Goal: Navigation & Orientation: Find specific page/section

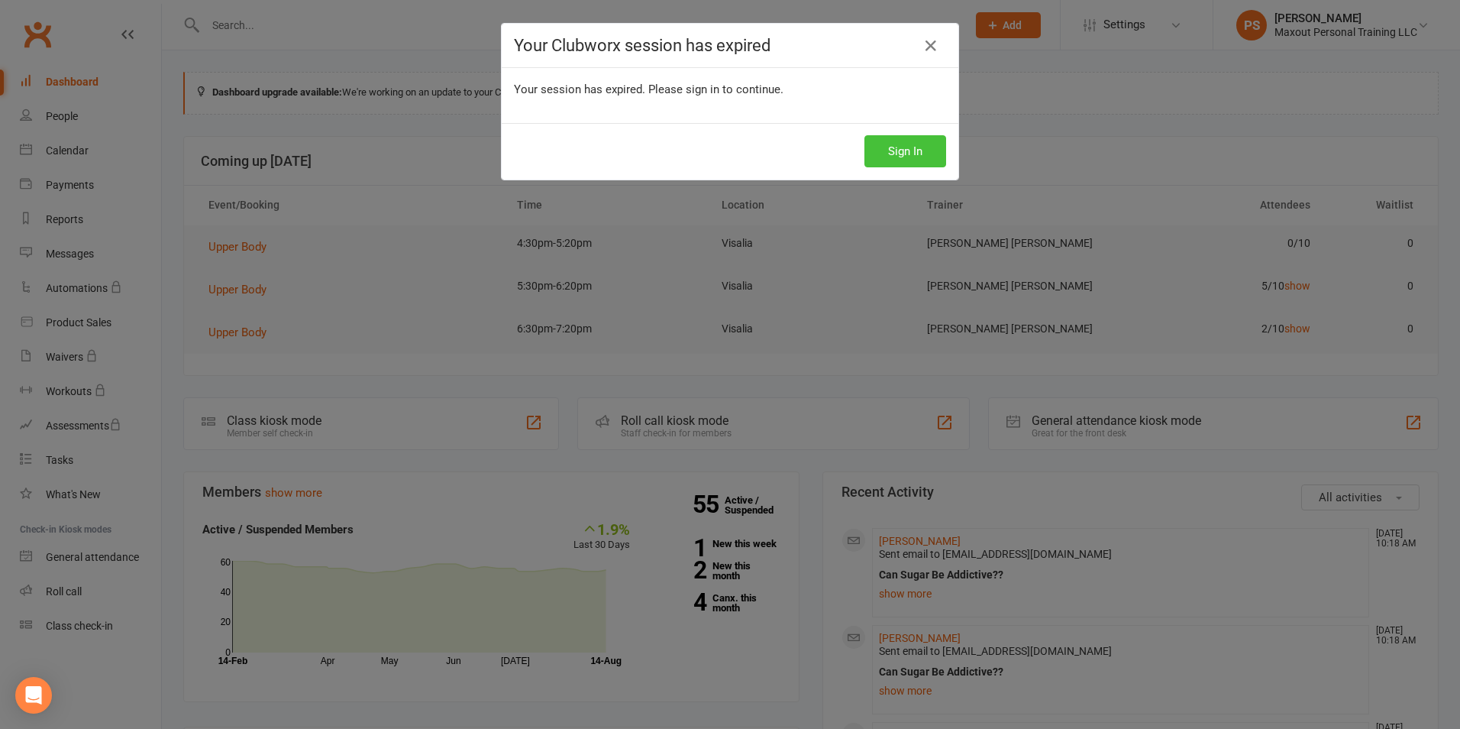
click at [917, 151] on button "Sign In" at bounding box center [906, 151] width 82 height 32
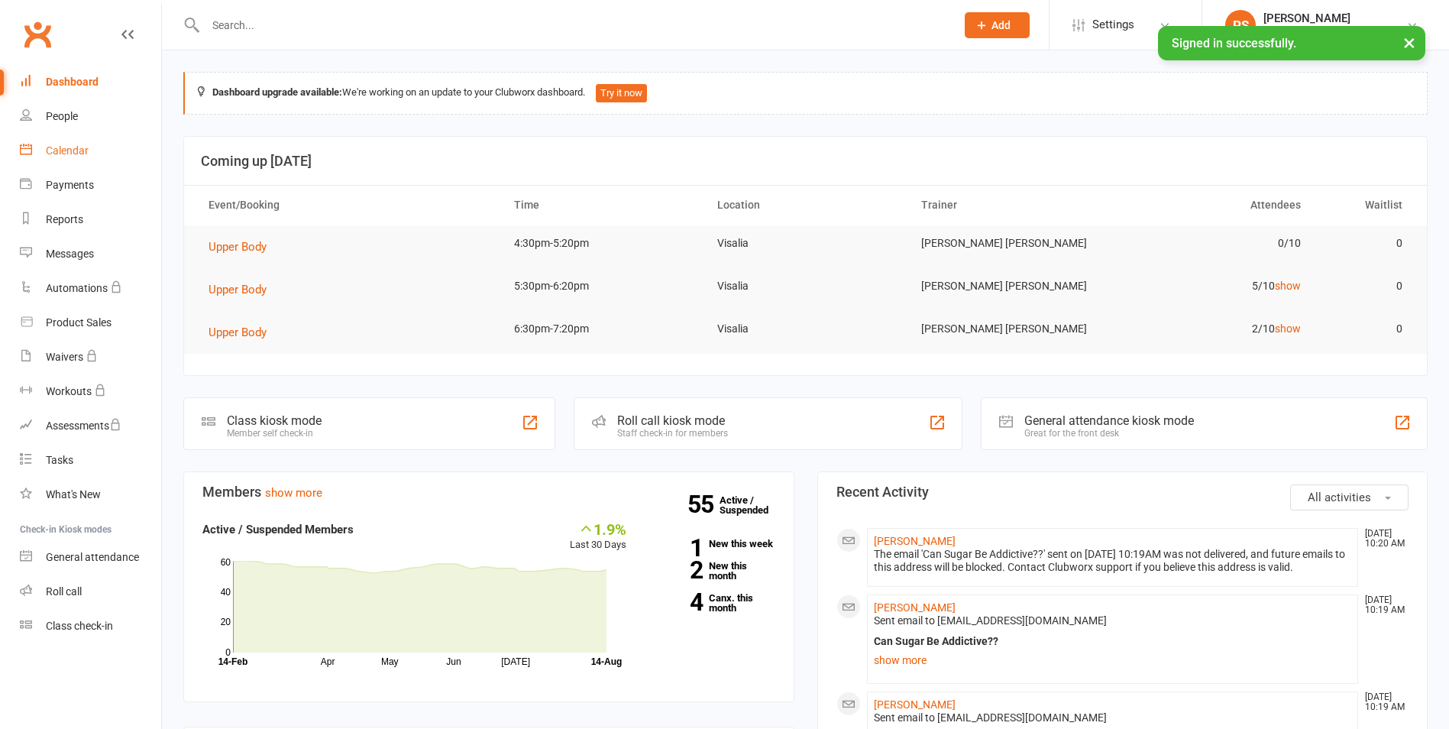
click at [73, 153] on div "Calendar" at bounding box center [67, 150] width 43 height 12
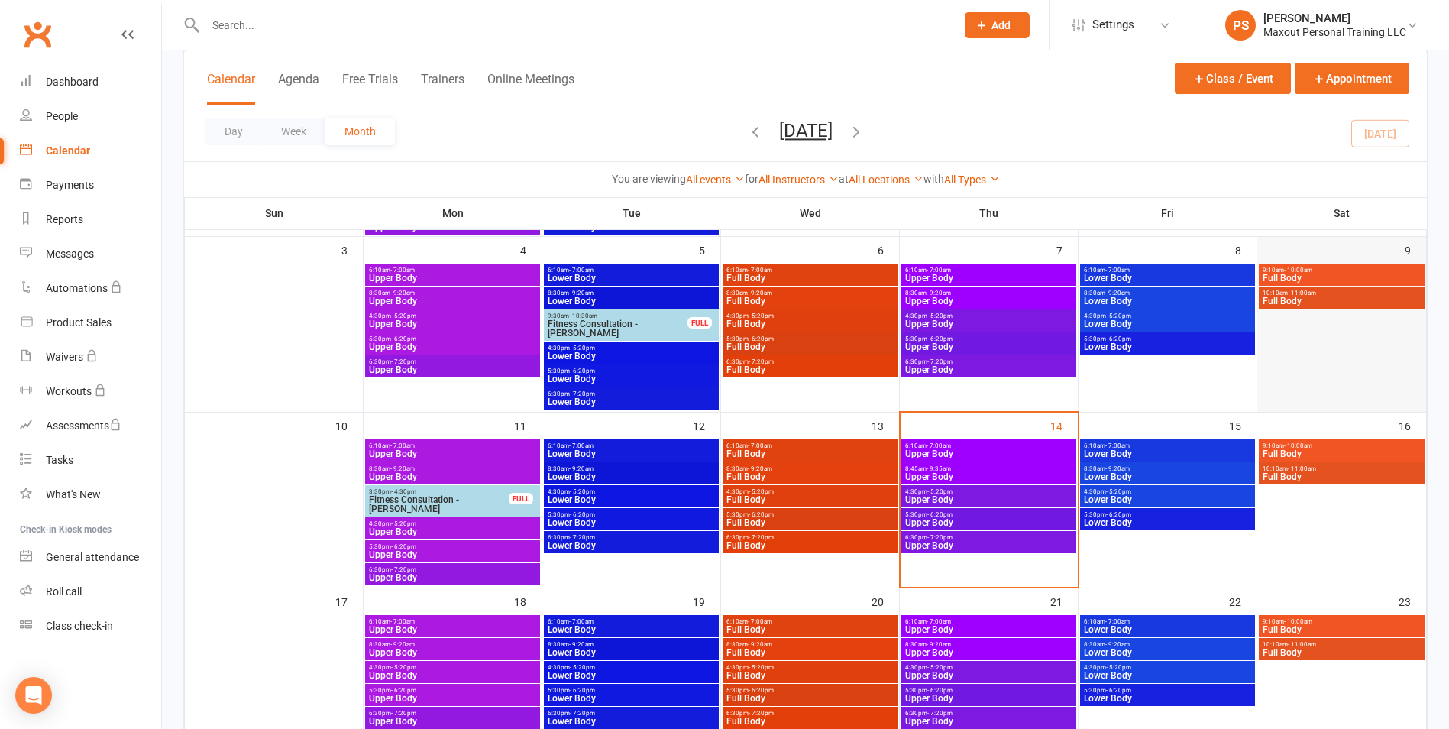
scroll to position [266, 0]
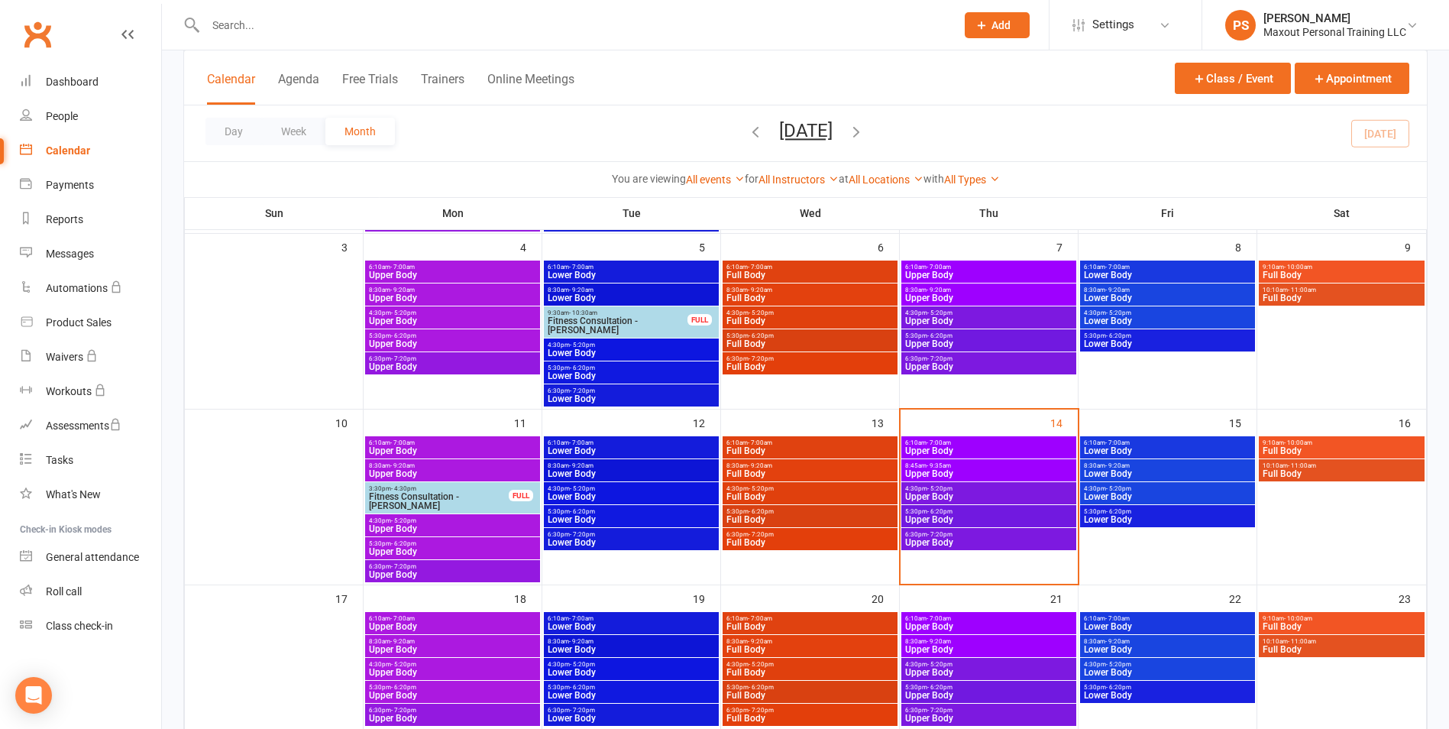
click at [978, 467] on span "8:45am - 9:35am" at bounding box center [988, 465] width 169 height 7
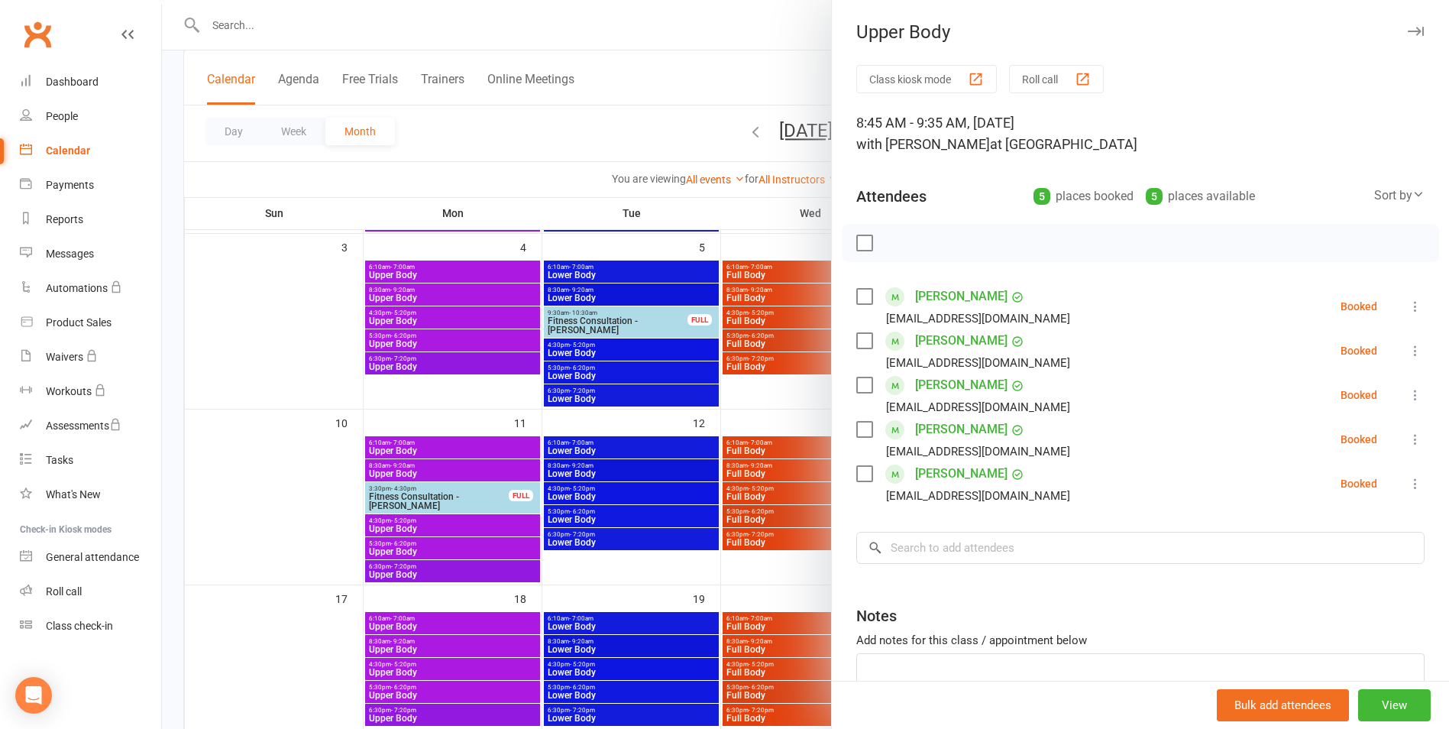
click at [857, 236] on label at bounding box center [863, 242] width 15 height 15
click at [896, 239] on icon "button" at bounding box center [898, 242] width 17 height 17
click at [1408, 32] on icon "button" at bounding box center [1416, 31] width 16 height 9
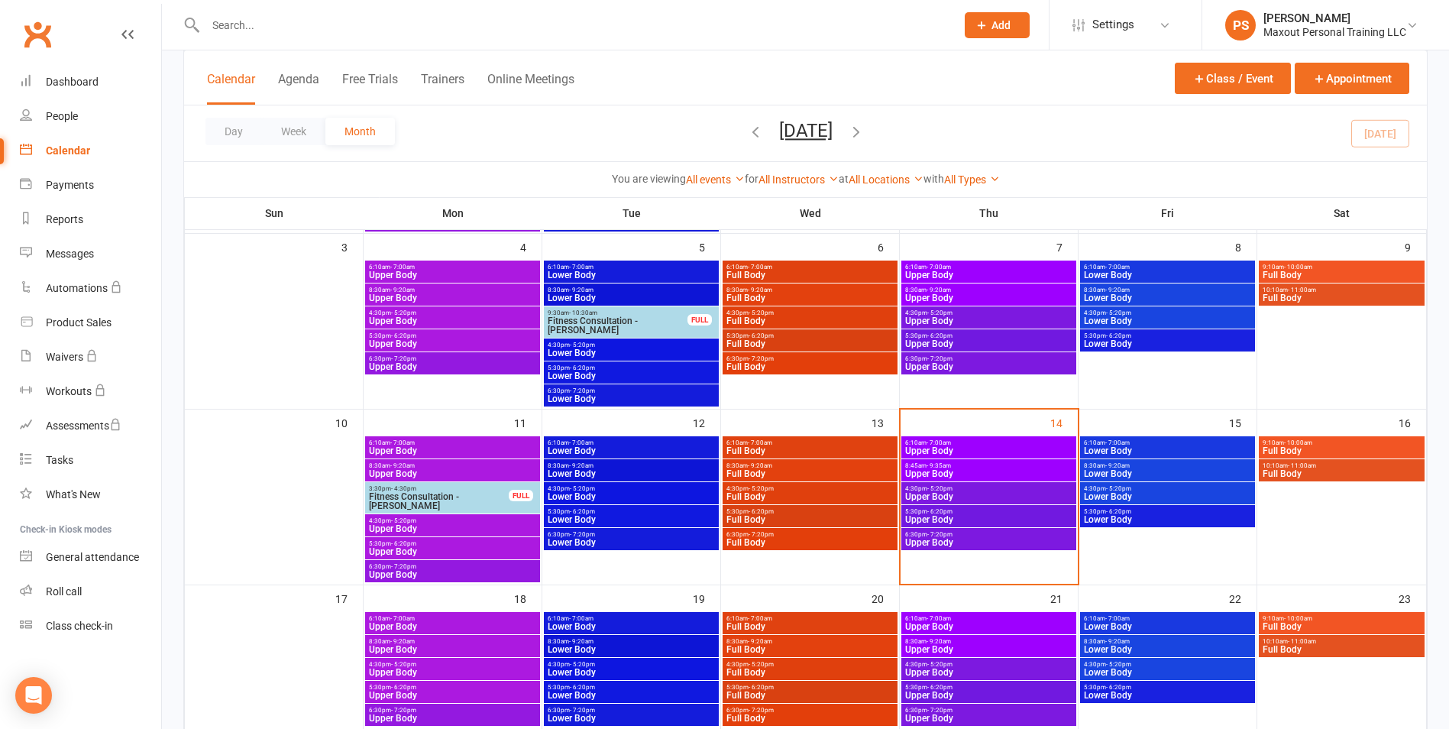
click at [1026, 449] on span "Upper Body" at bounding box center [988, 450] width 169 height 9
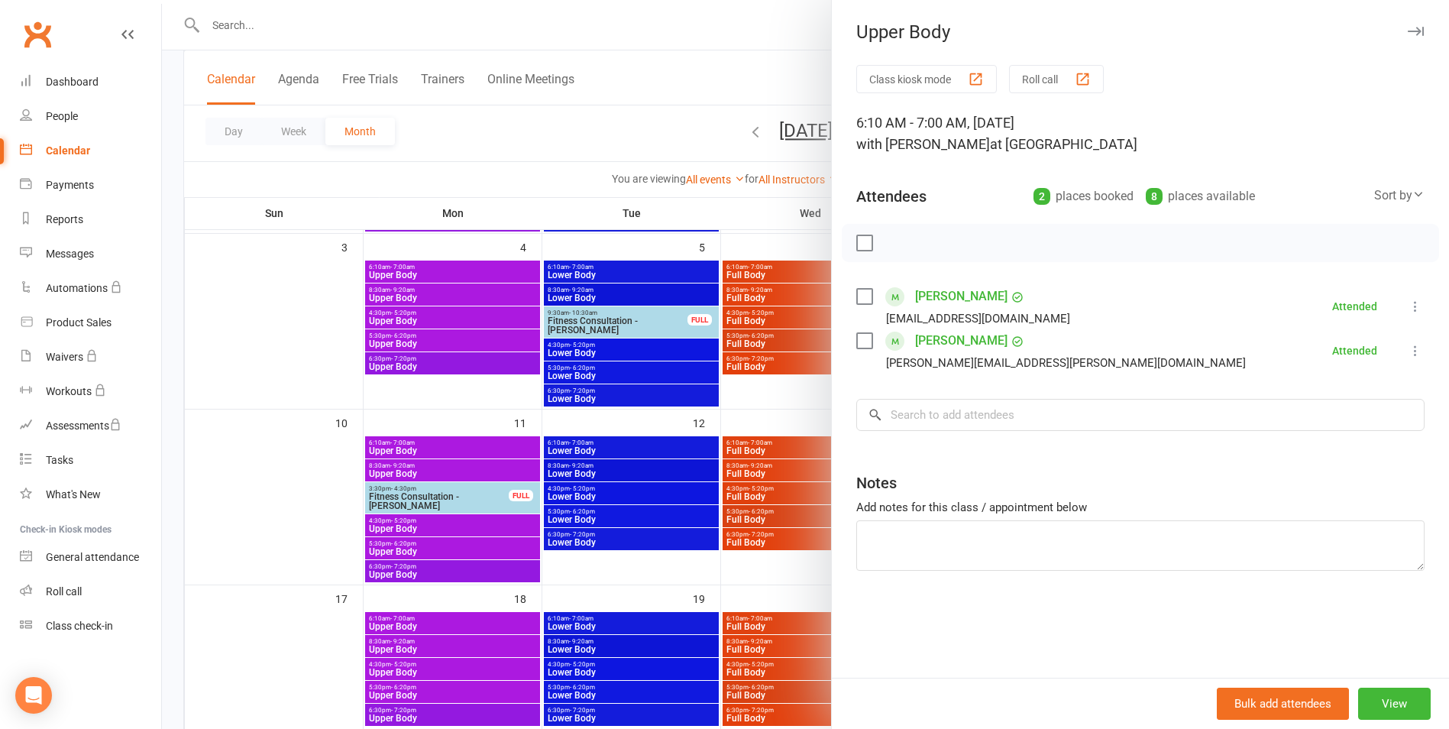
click at [1408, 30] on icon "button" at bounding box center [1416, 31] width 16 height 9
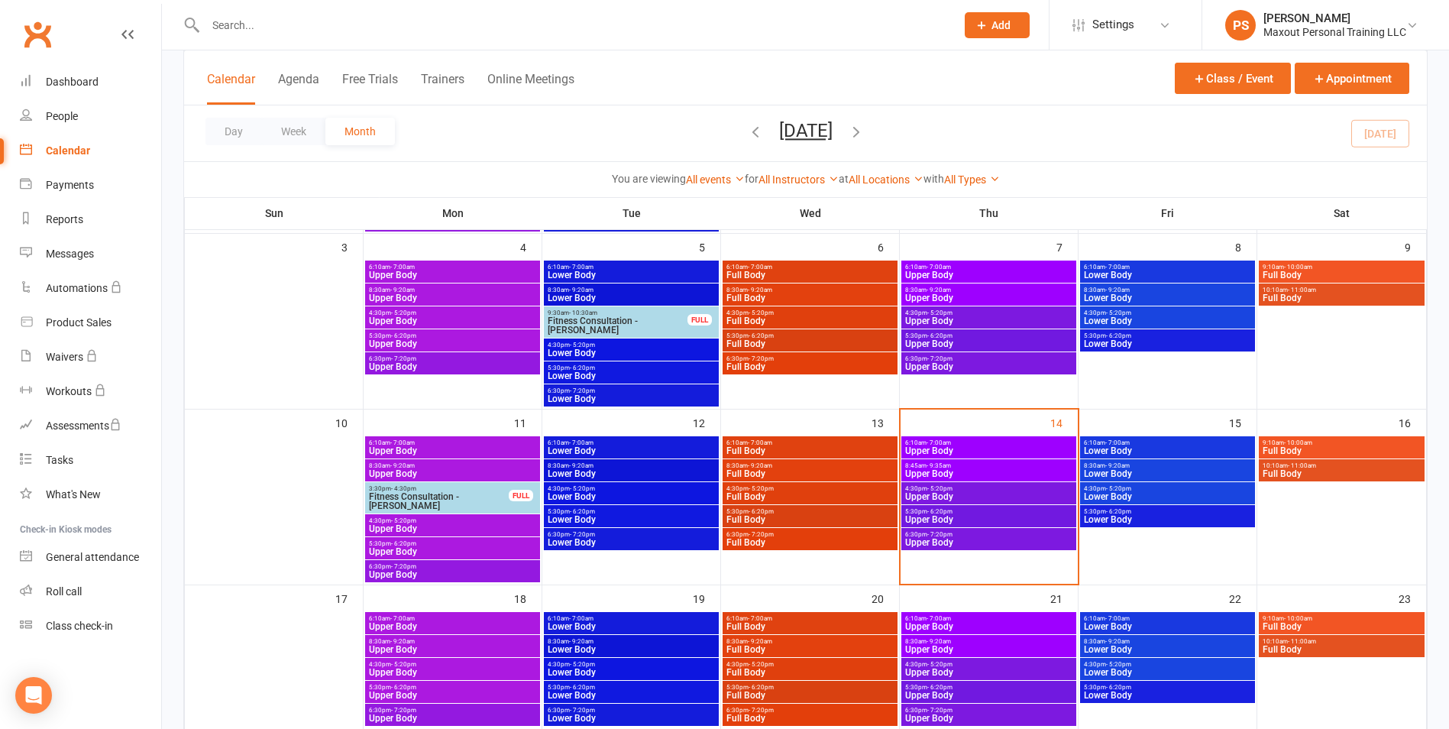
click at [1146, 444] on span "6:10am - 7:00am" at bounding box center [1167, 442] width 169 height 7
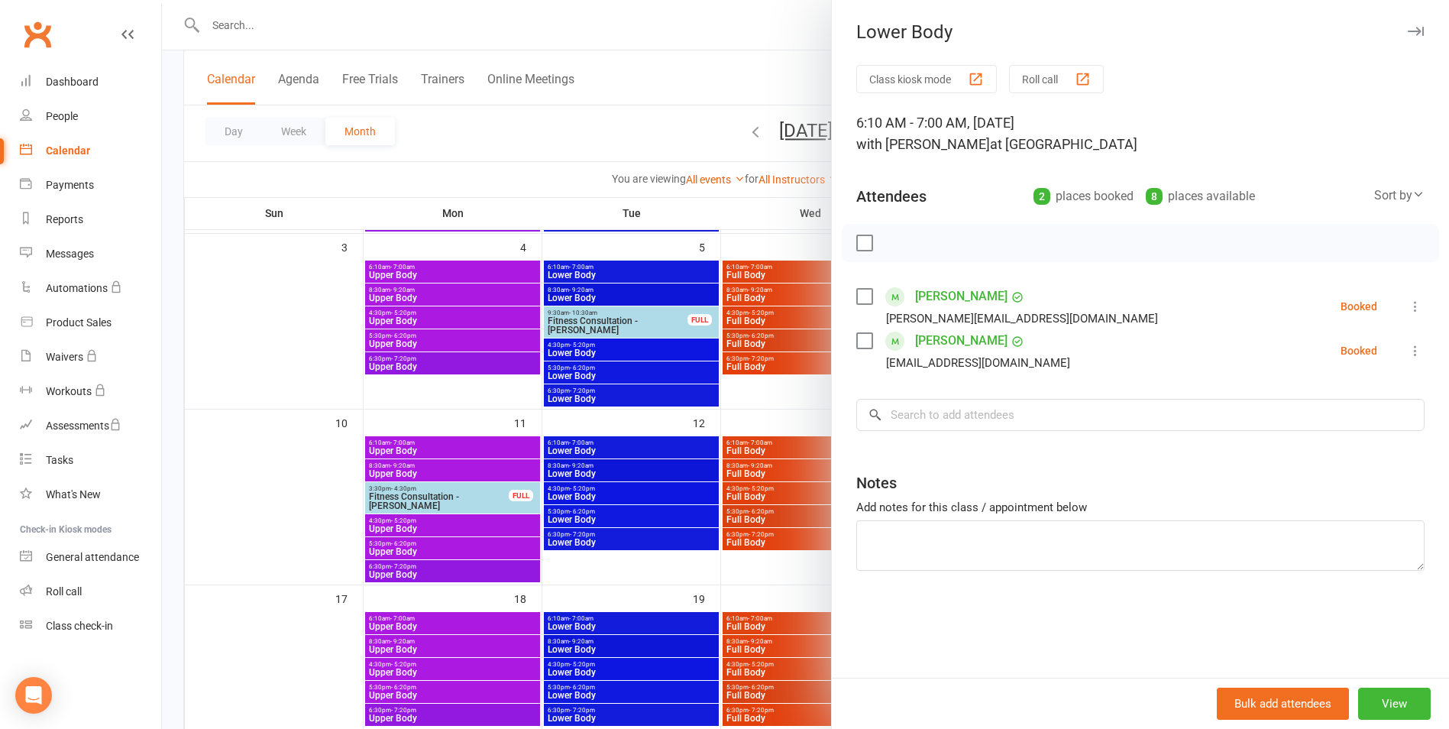
click at [1408, 34] on icon "button" at bounding box center [1416, 31] width 16 height 9
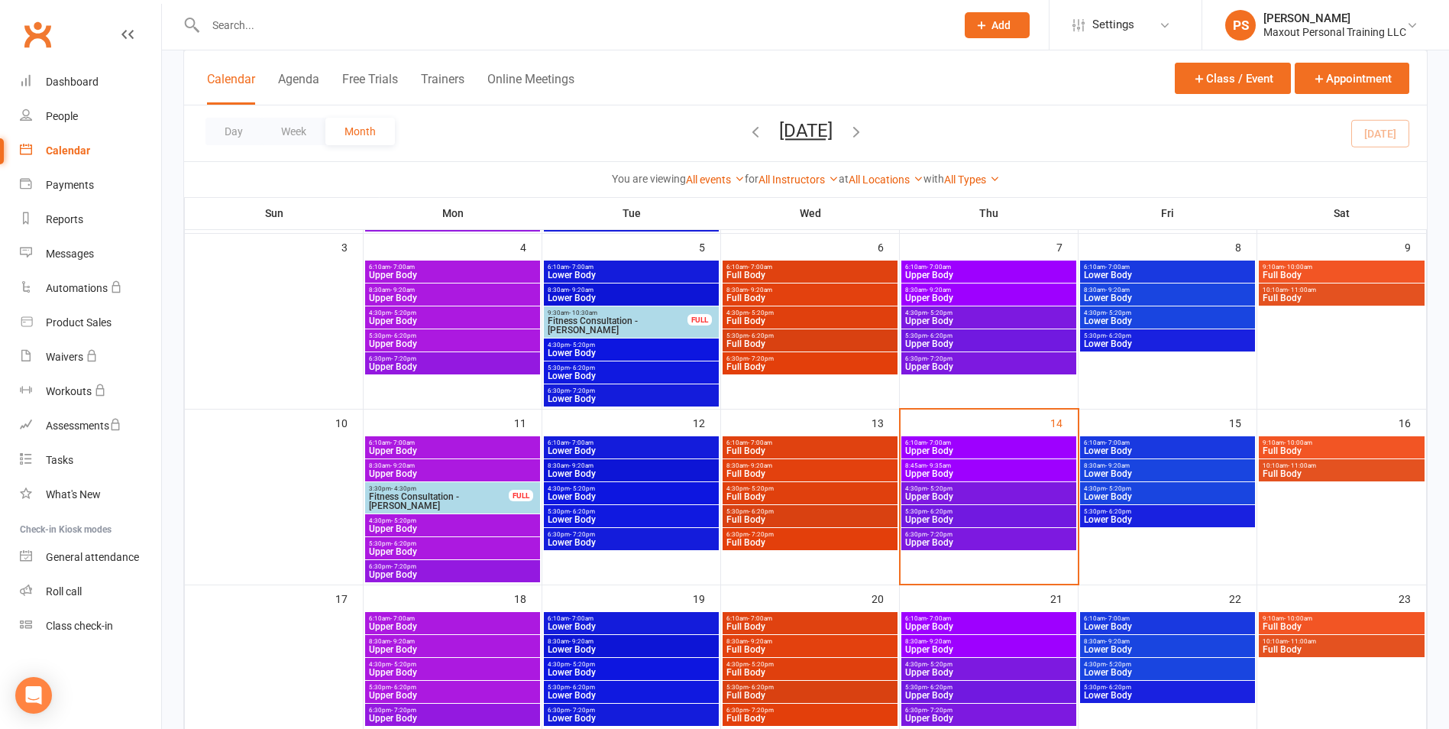
click at [971, 532] on span "6:30pm - 7:20pm" at bounding box center [988, 534] width 169 height 7
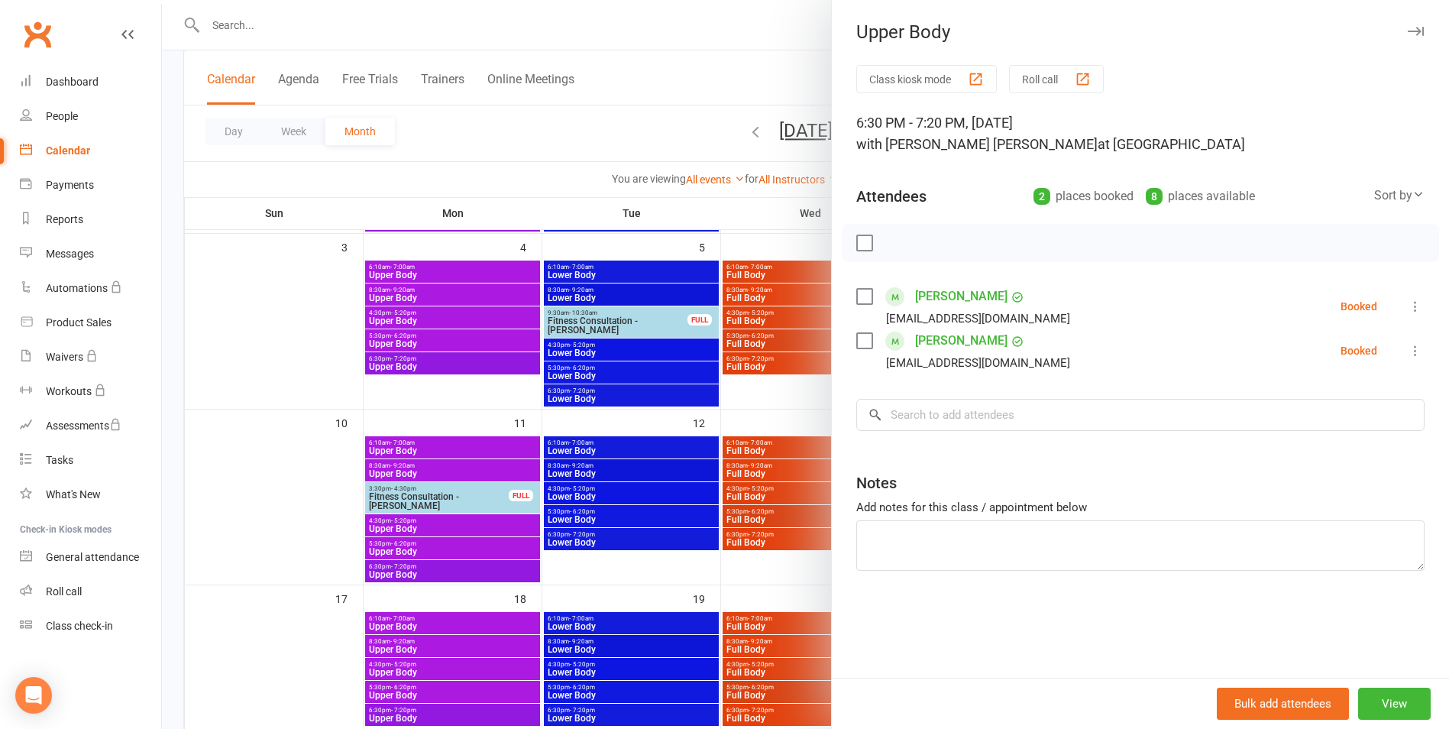
click at [1408, 33] on icon "button" at bounding box center [1416, 31] width 16 height 9
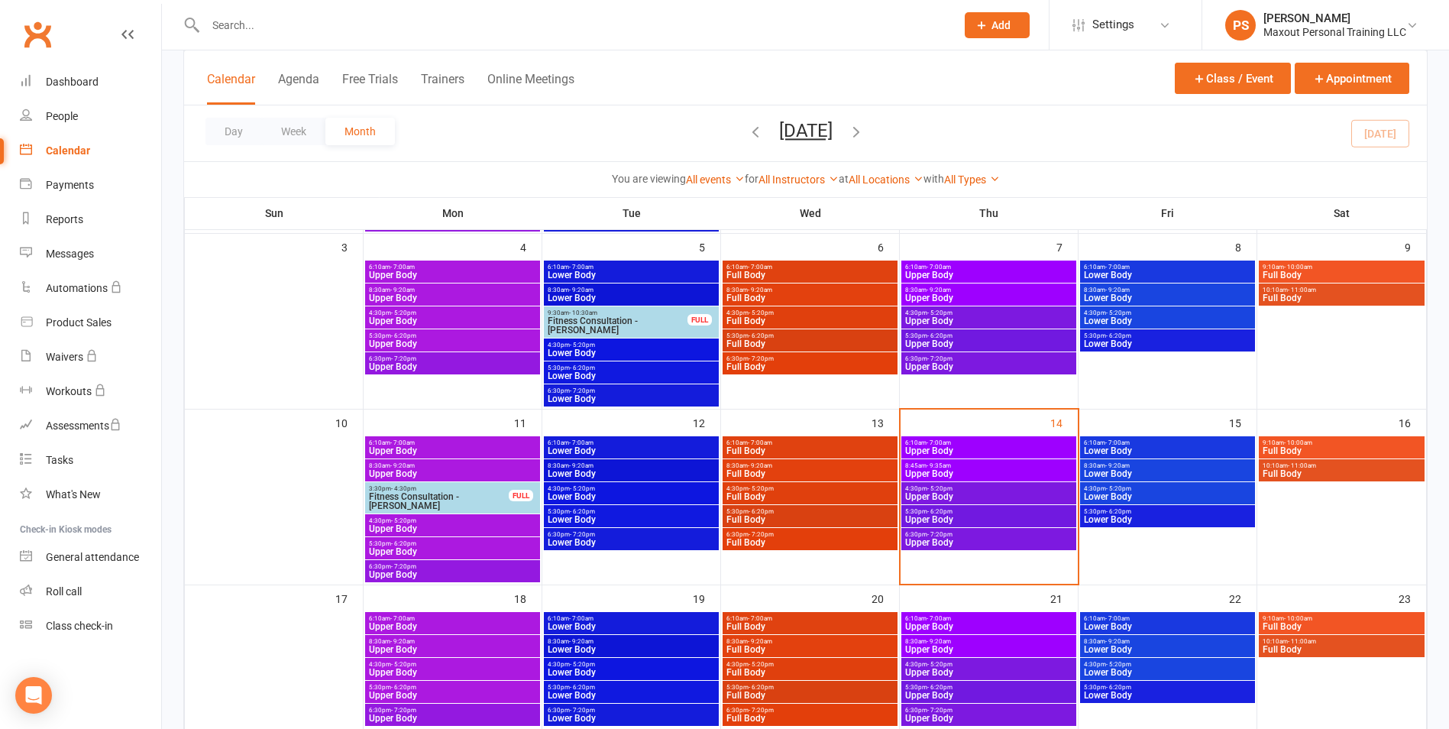
click at [999, 508] on span "5:30pm - 6:20pm" at bounding box center [988, 511] width 169 height 7
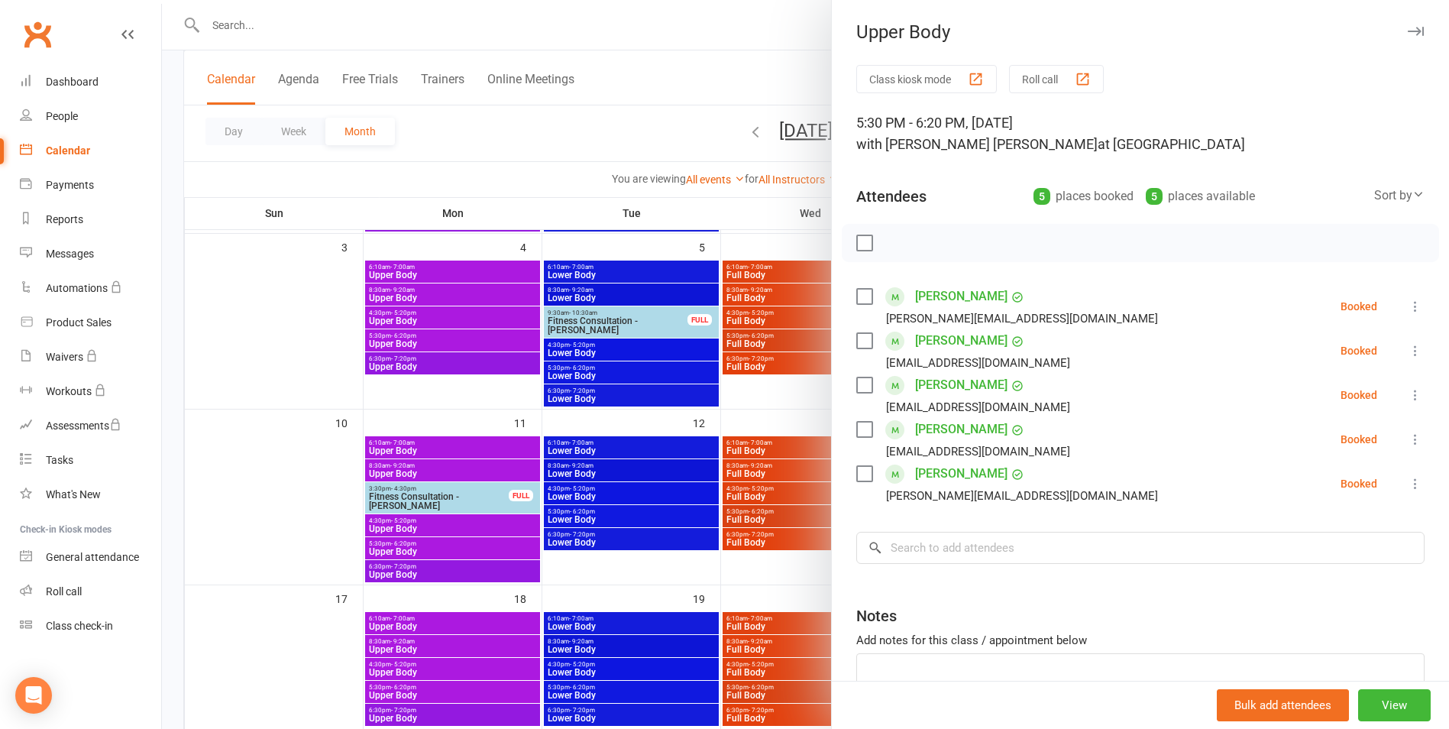
click at [1408, 31] on icon "button" at bounding box center [1416, 31] width 16 height 9
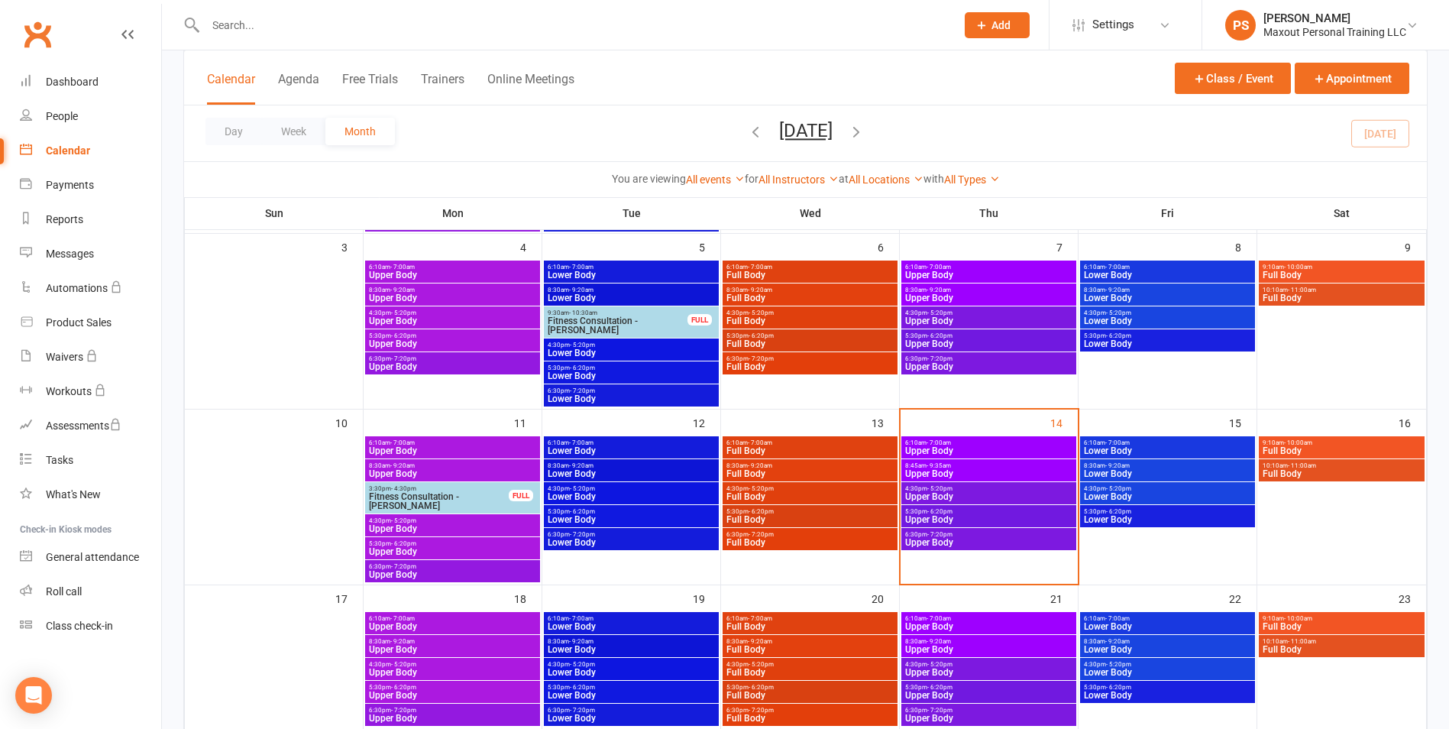
click at [1018, 493] on span "Upper Body" at bounding box center [988, 496] width 169 height 9
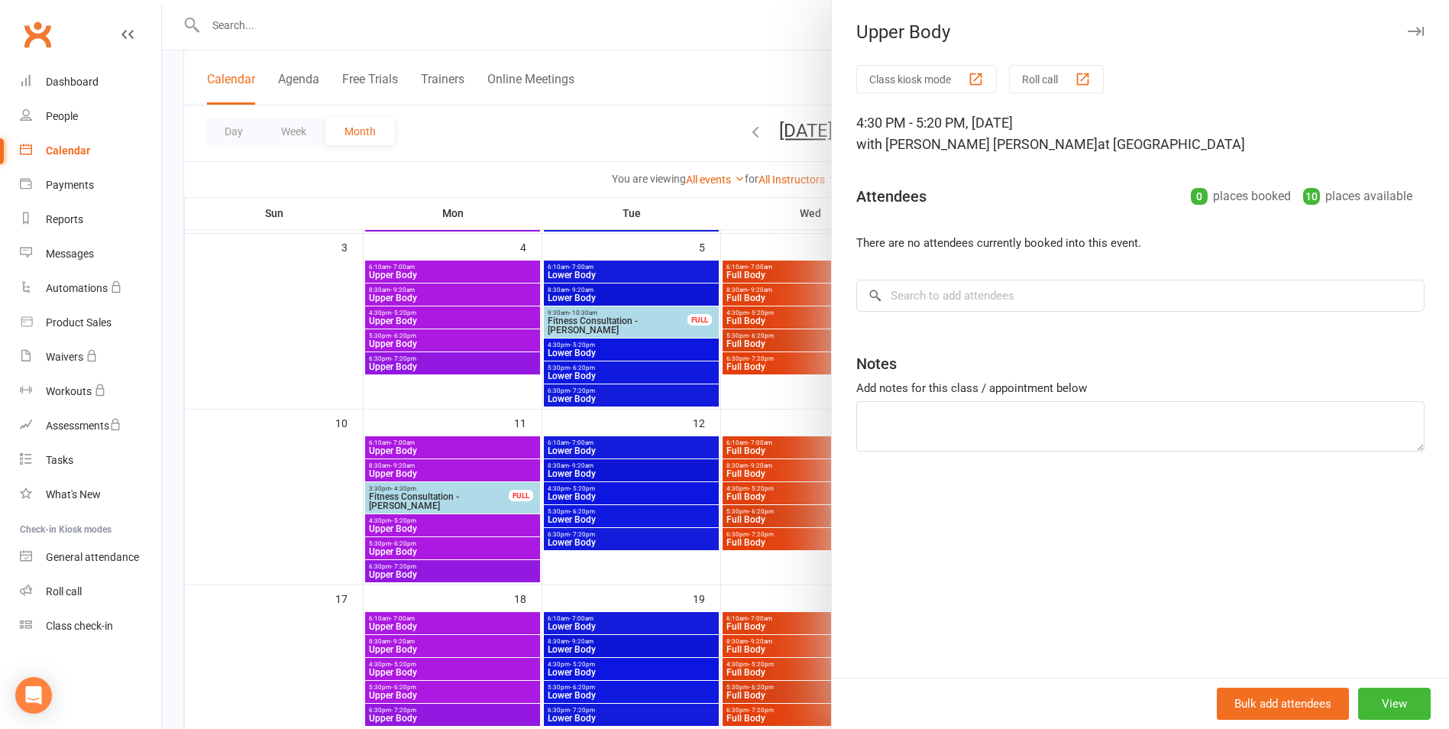
click at [1408, 34] on icon "button" at bounding box center [1416, 31] width 16 height 9
